Goal: Transaction & Acquisition: Purchase product/service

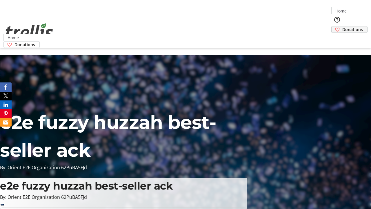
click at [342, 26] on span "Donations" at bounding box center [352, 29] width 21 height 6
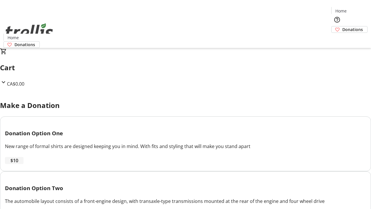
click at [18, 164] on span "$10" at bounding box center [14, 160] width 8 height 7
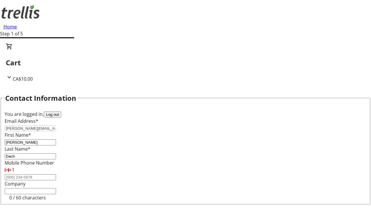
select select "CA"
type input "[STREET_ADDRESS][PERSON_NAME]"
type input "Kelowna"
